Goal: Book appointment/travel/reservation

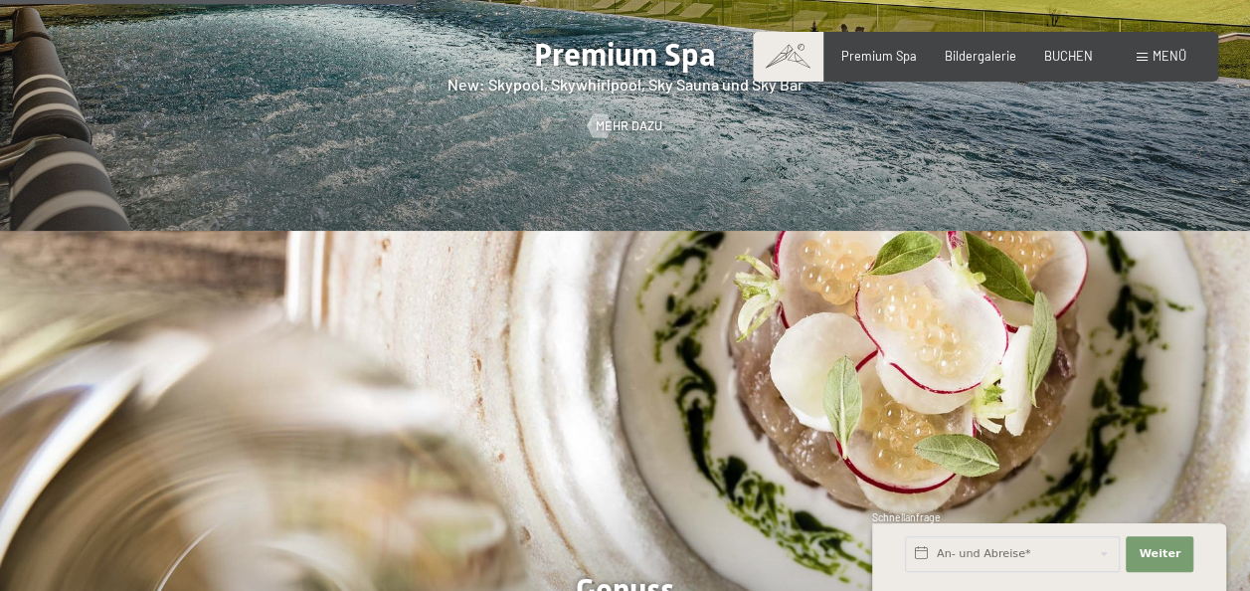
scroll to position [2438, 0]
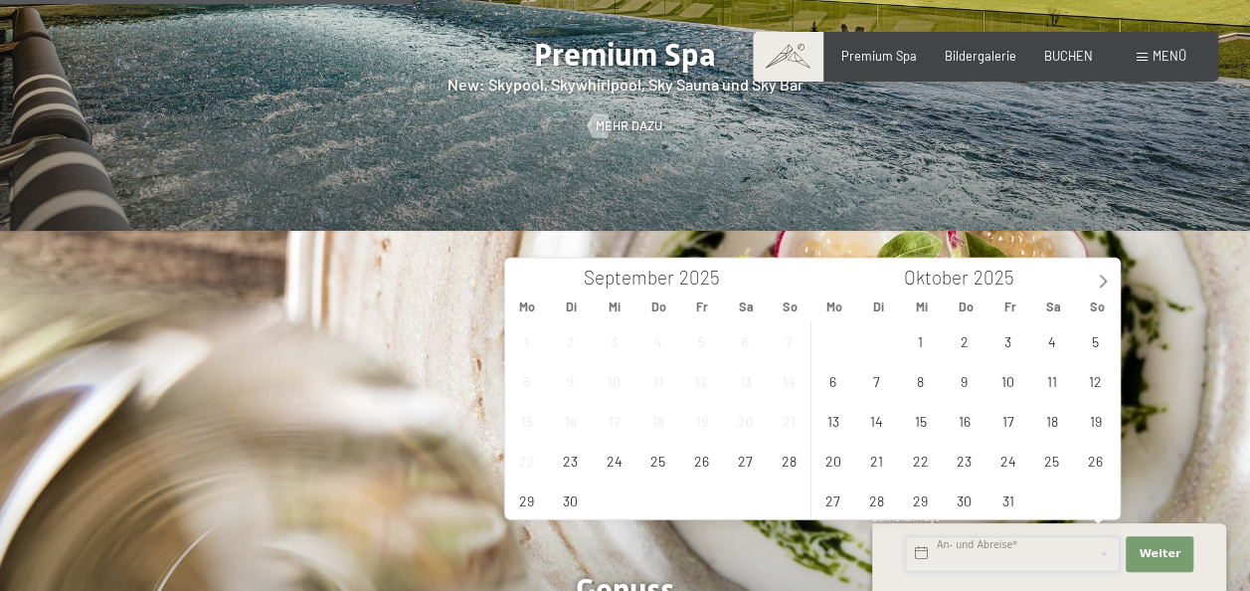
click at [1033, 553] on input "text" at bounding box center [1012, 554] width 215 height 36
click at [1092, 276] on span at bounding box center [1103, 276] width 34 height 34
click at [923, 392] on span "5" at bounding box center [920, 380] width 39 height 39
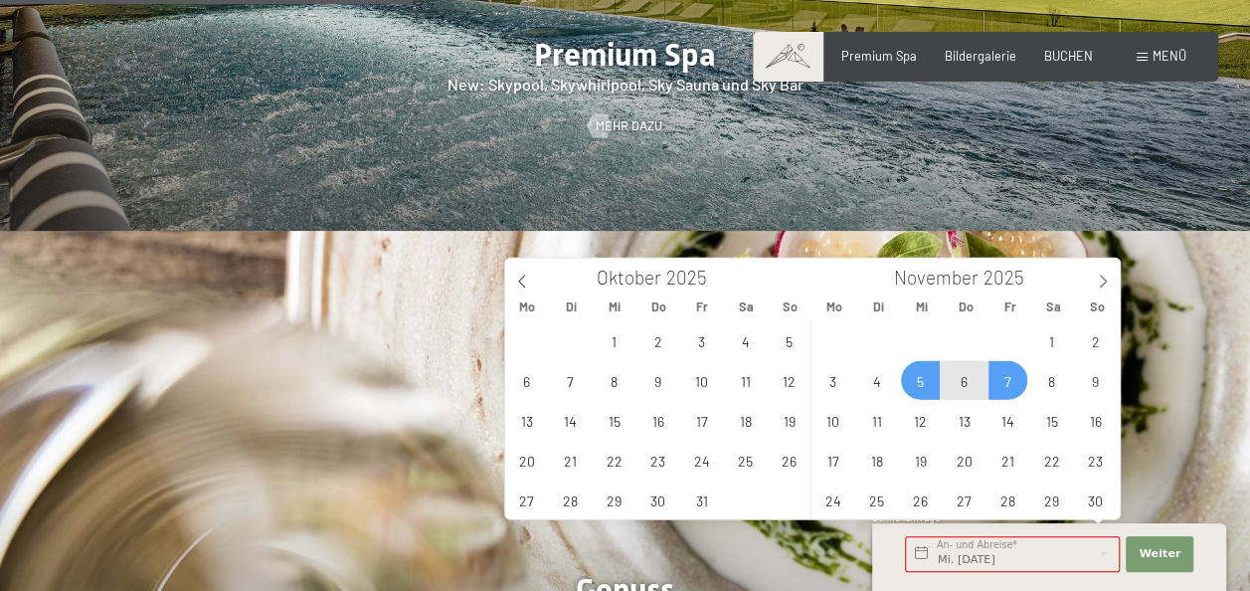
click at [1005, 378] on span "7" at bounding box center [1008, 380] width 39 height 39
type input "Mi. 05.11.2025 - Fr. 07.11.2025"
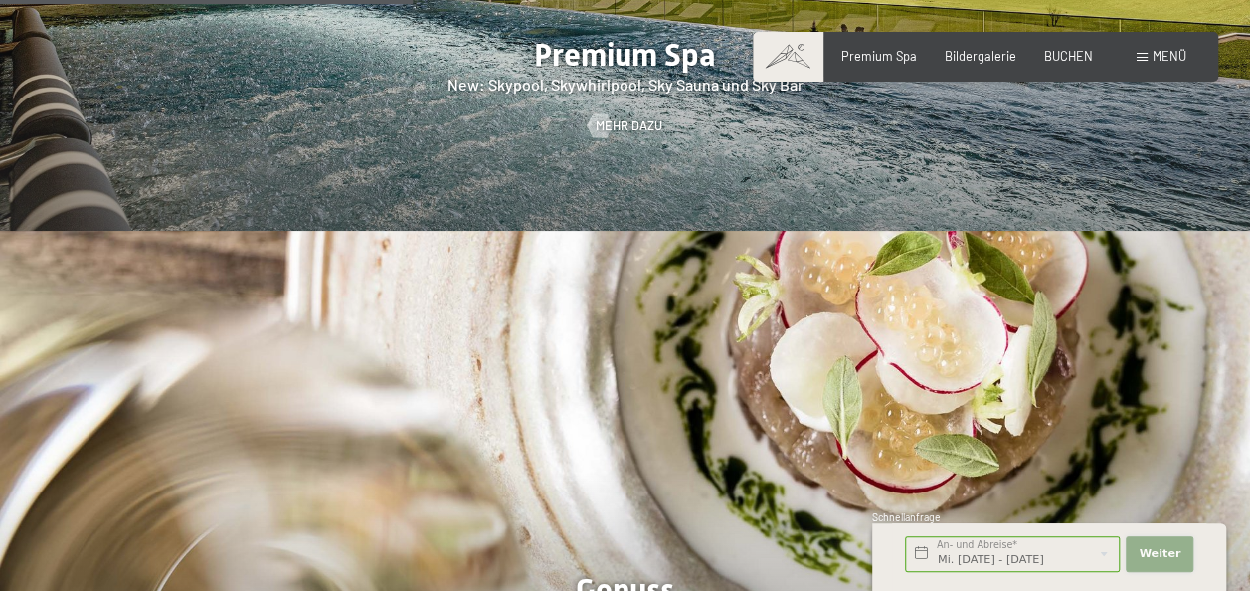
click at [1177, 553] on button "Weiter Adressfelder ausblenden" at bounding box center [1160, 554] width 68 height 36
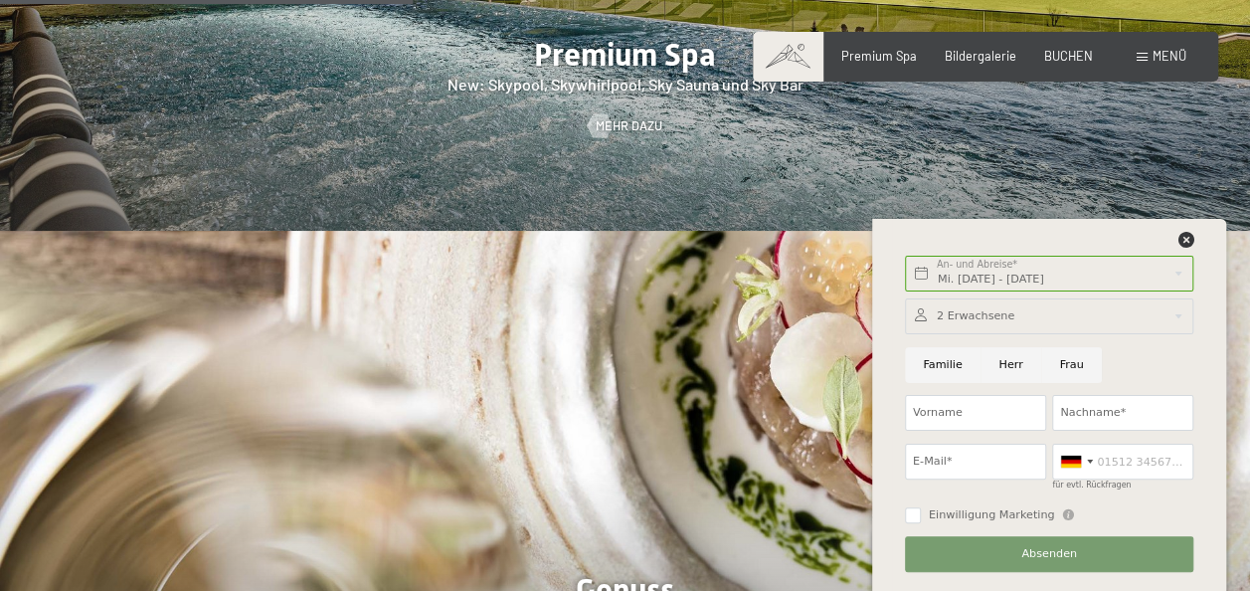
click at [1050, 361] on input "Frau" at bounding box center [1071, 365] width 61 height 36
radio input "true"
click at [981, 416] on input "Vorname" at bounding box center [975, 413] width 141 height 36
type input "Elena"
type input "Laib"
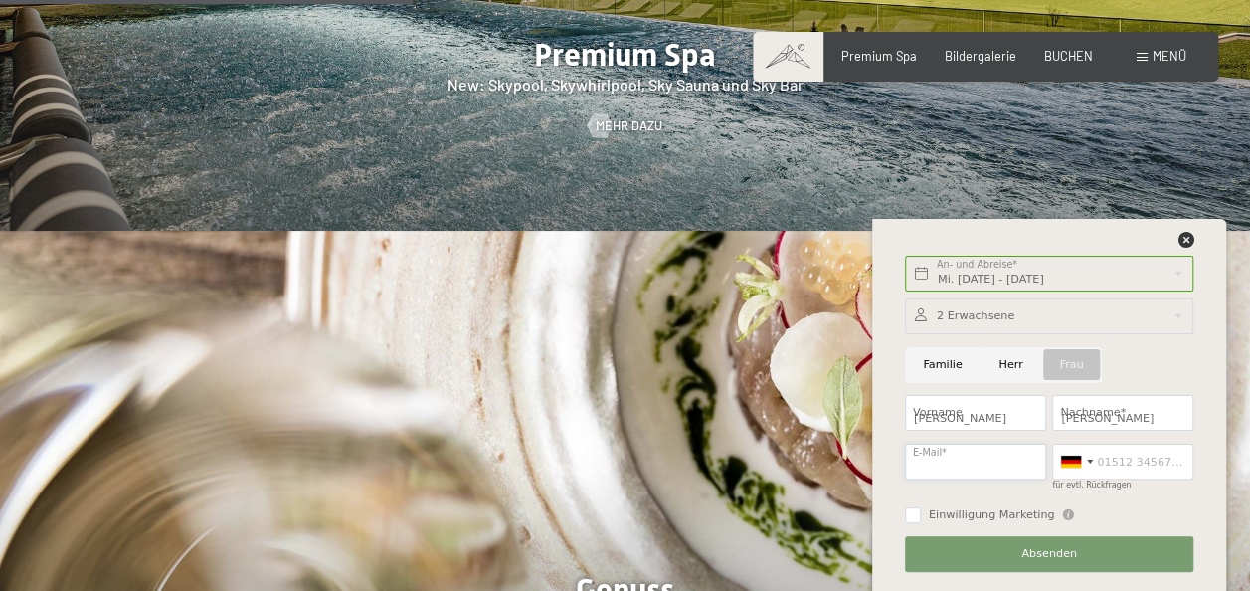
type input "laib.elena@bluewin.ch"
type input "0774060666"
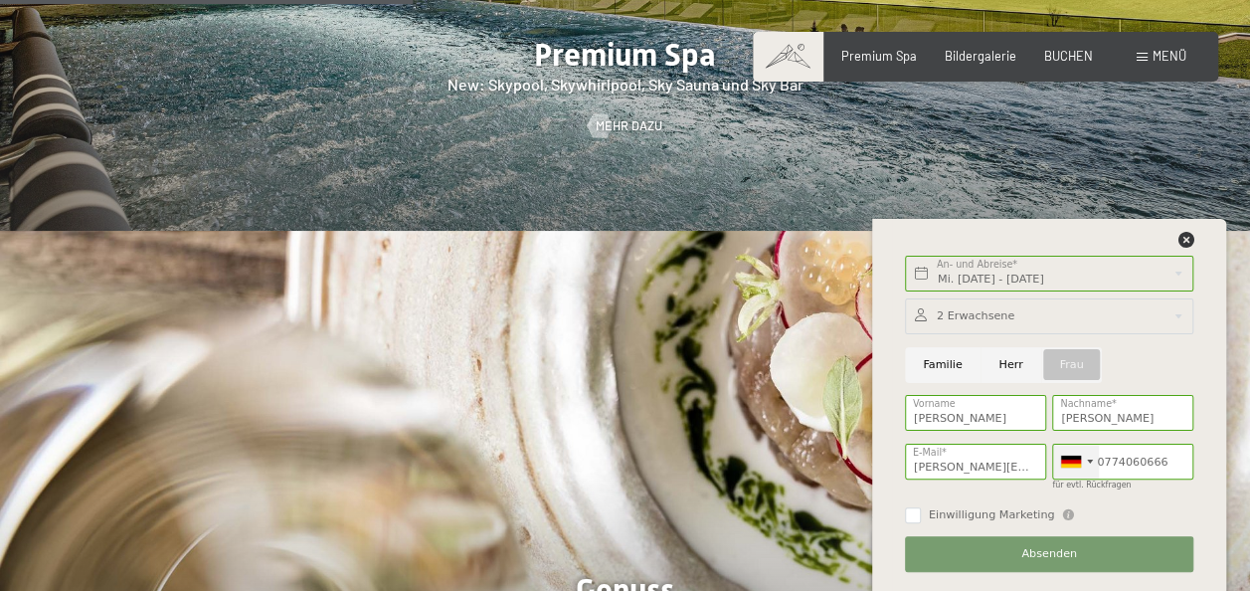
click at [1076, 463] on div at bounding box center [1071, 461] width 20 height 12
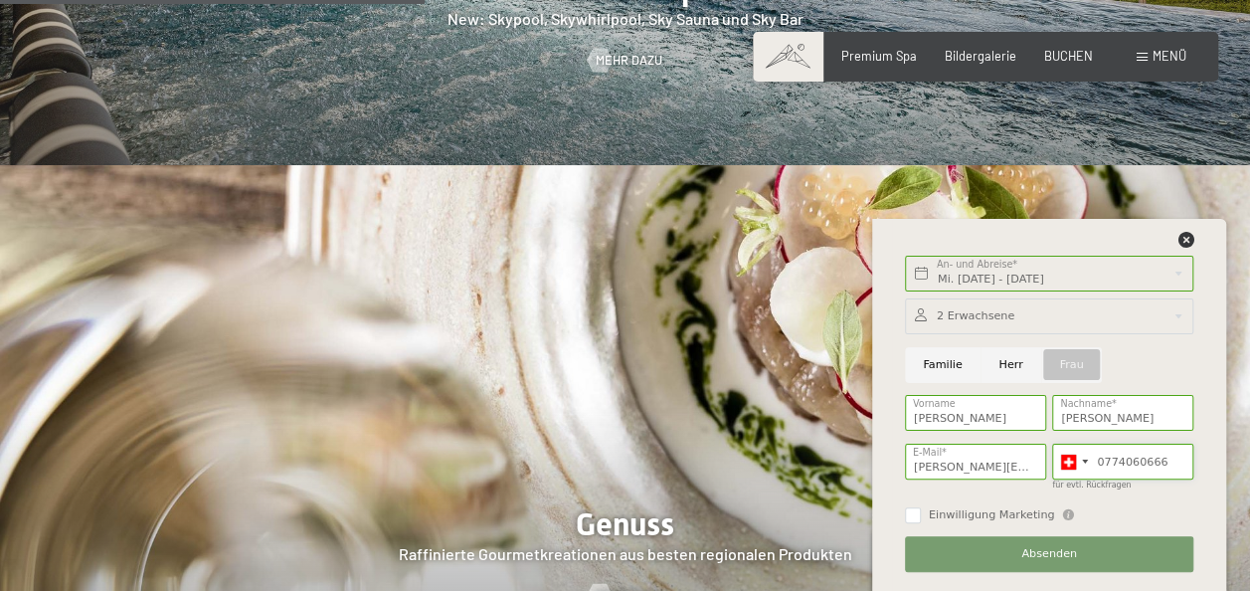
scroll to position [2504, 0]
click at [1056, 553] on span "Absenden" at bounding box center [1049, 554] width 56 height 16
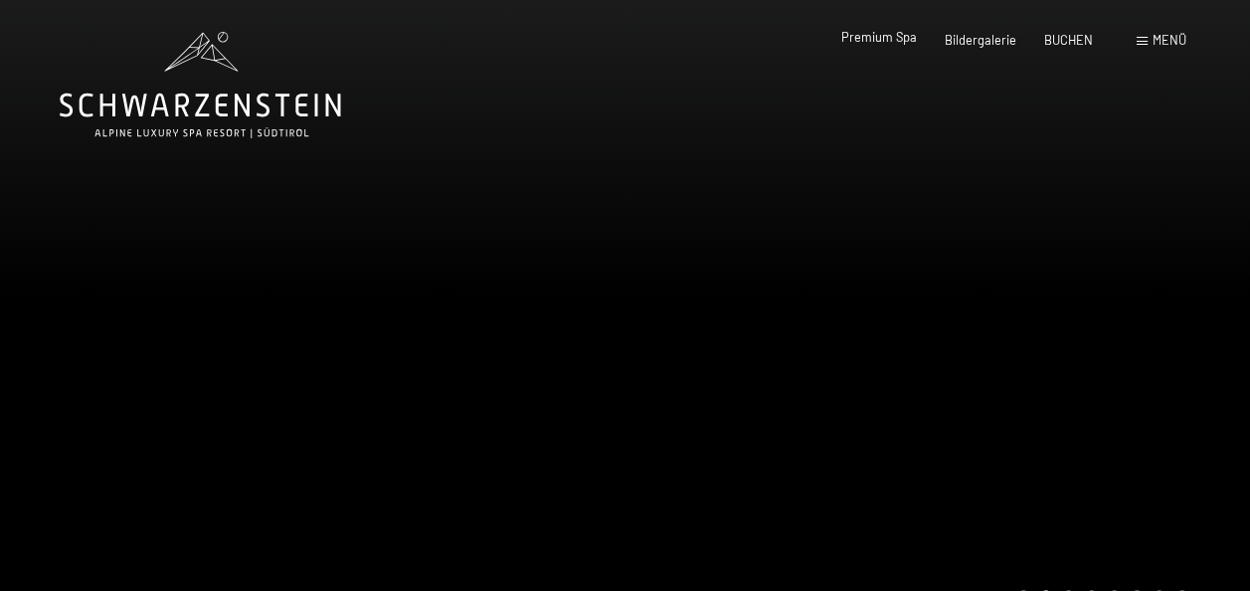
click at [897, 37] on span "Premium Spa" at bounding box center [879, 37] width 76 height 16
click at [877, 36] on span "Premium Spa" at bounding box center [879, 37] width 76 height 16
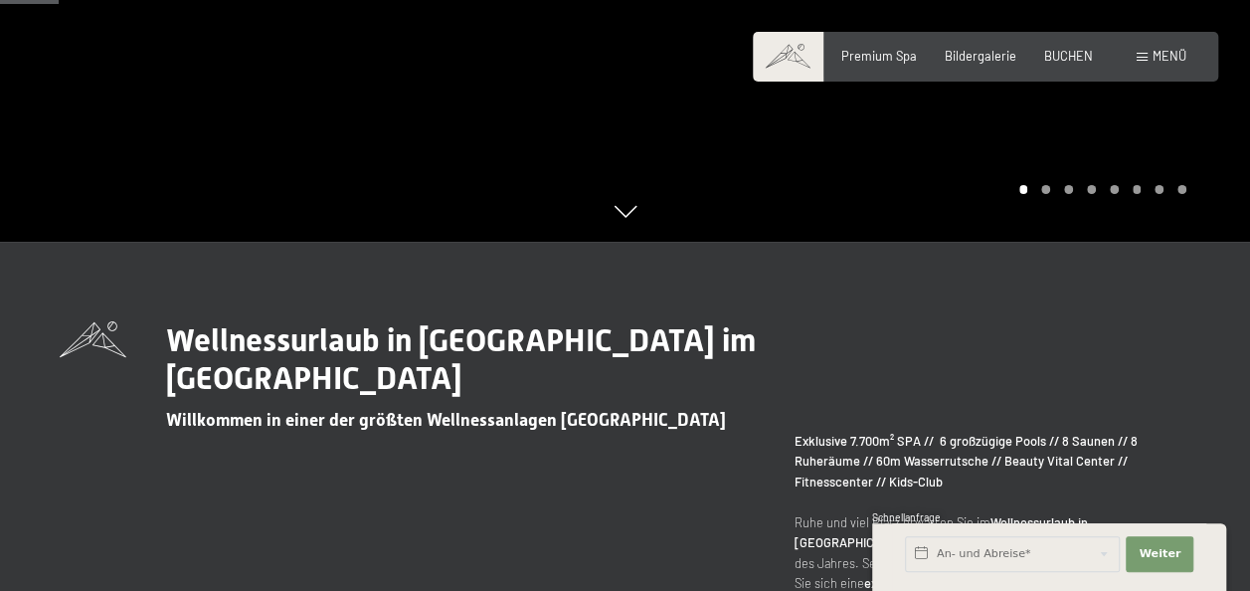
scroll to position [652, 0]
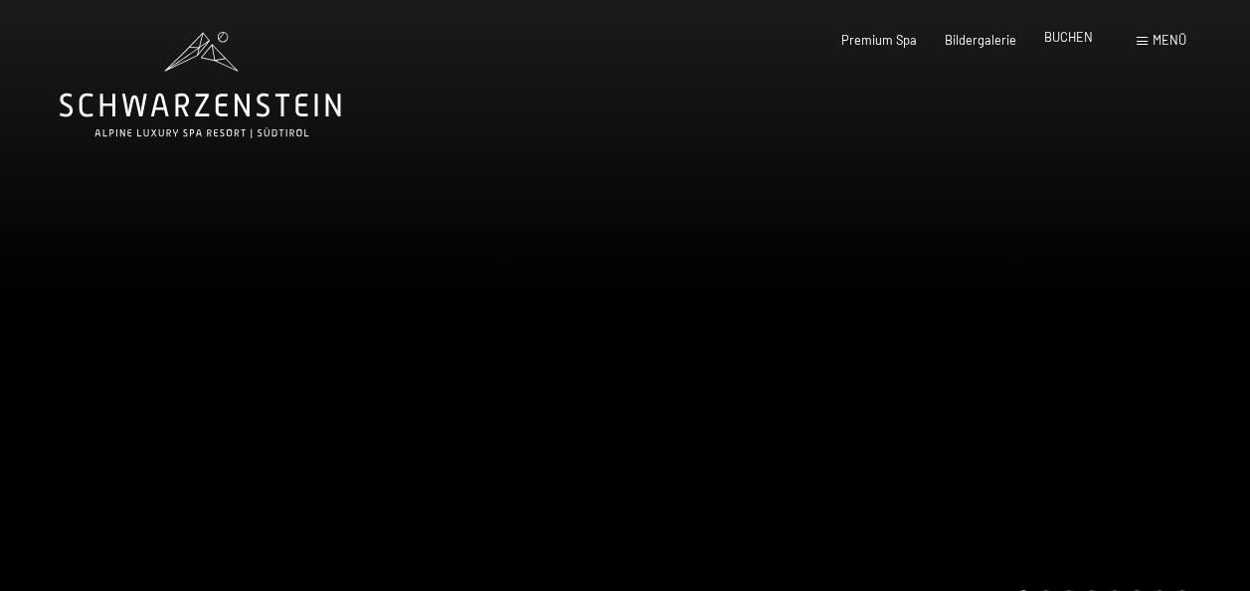
click at [1054, 42] on span "BUCHEN" at bounding box center [1068, 37] width 49 height 16
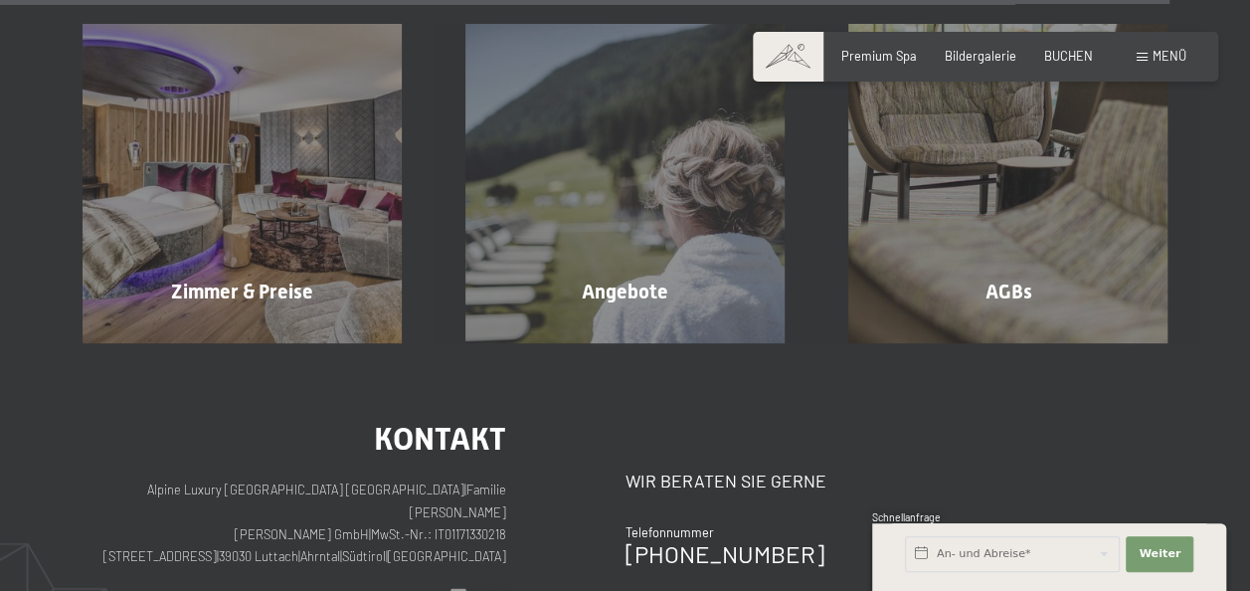
scroll to position [6547, 0]
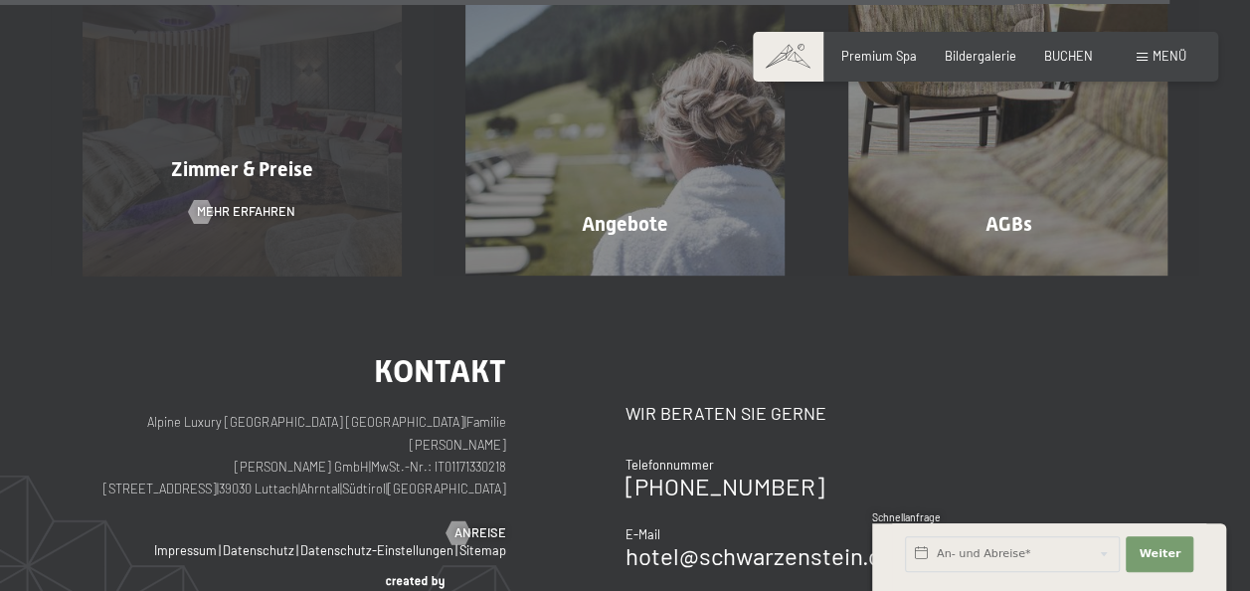
click at [308, 209] on div "Zimmer & Preise Mehr erfahren" at bounding box center [242, 115] width 383 height 319
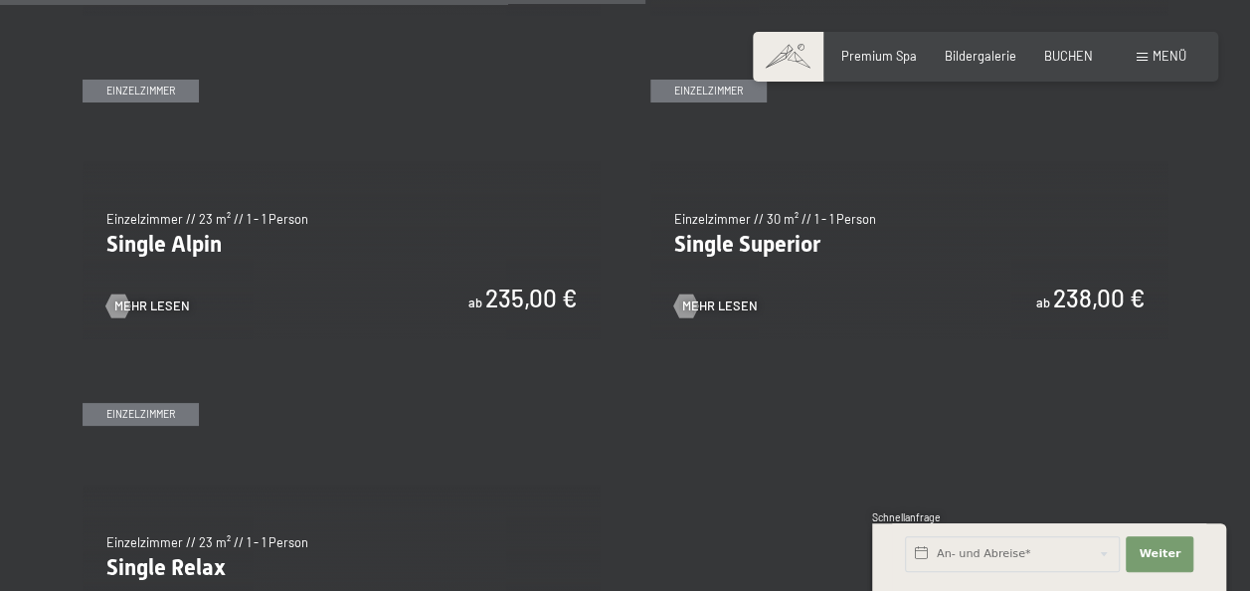
scroll to position [2629, 0]
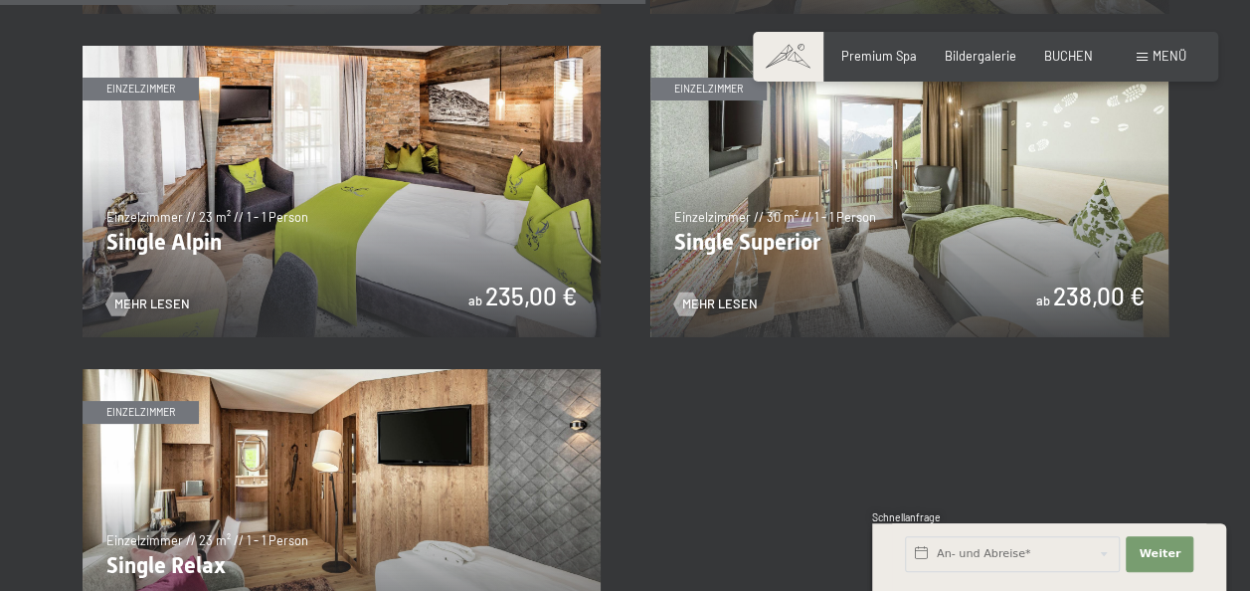
click at [863, 64] on div "Premium Spa Bildergalerie BUCHEN" at bounding box center [953, 57] width 336 height 18
click at [870, 59] on span "Premium Spa" at bounding box center [879, 53] width 76 height 16
